Goal: Task Accomplishment & Management: Manage account settings

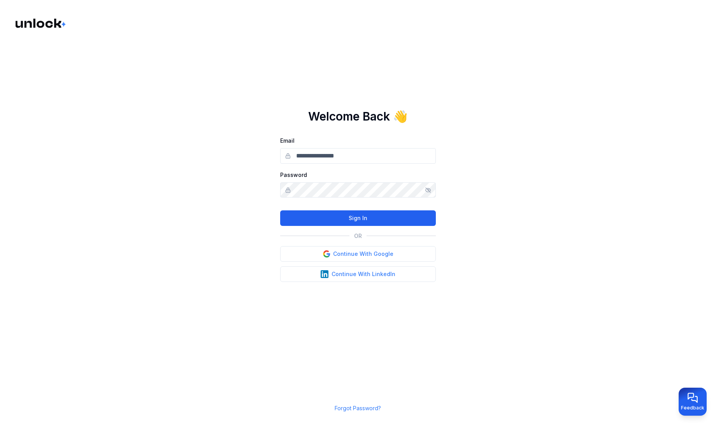
type input "**********"
click at [329, 213] on button "Sign In" at bounding box center [358, 219] width 156 height 16
click at [347, 215] on button "Sign In" at bounding box center [358, 219] width 156 height 16
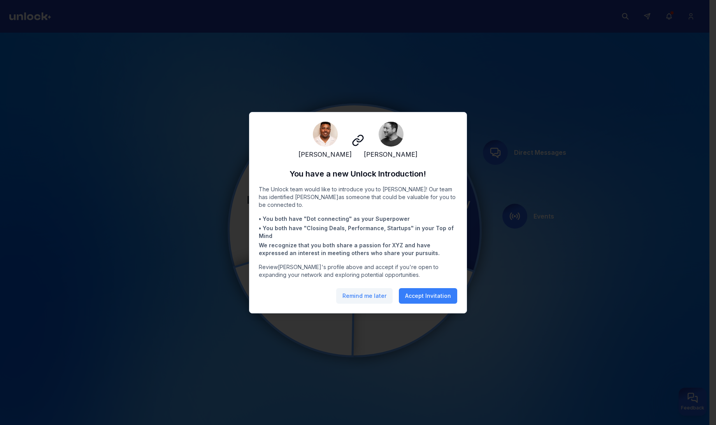
click at [361, 300] on button "Remind me later" at bounding box center [364, 296] width 56 height 16
